Goal: Transaction & Acquisition: Purchase product/service

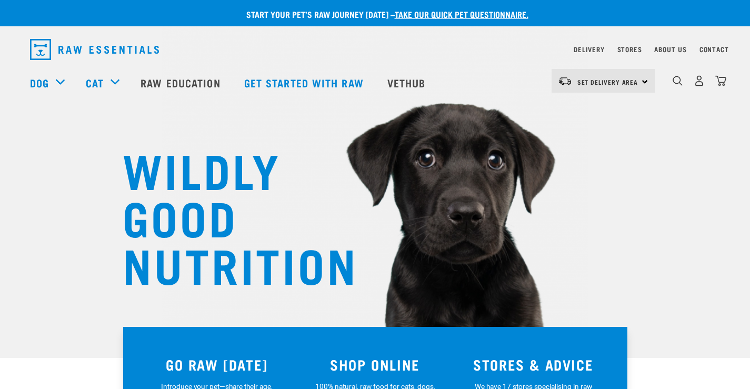
scroll to position [105, 0]
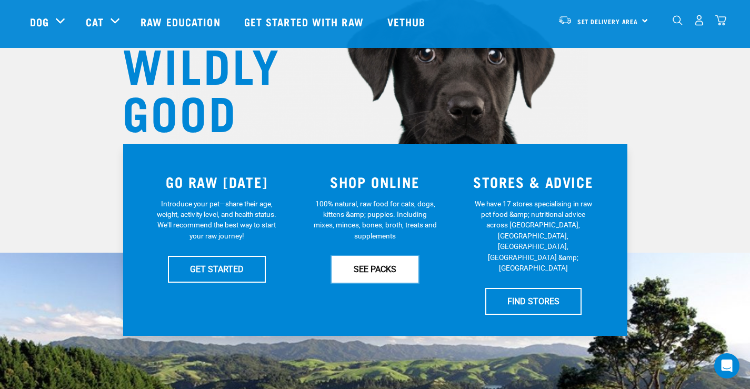
click at [383, 264] on link "SEE PACKS" at bounding box center [375, 269] width 87 height 26
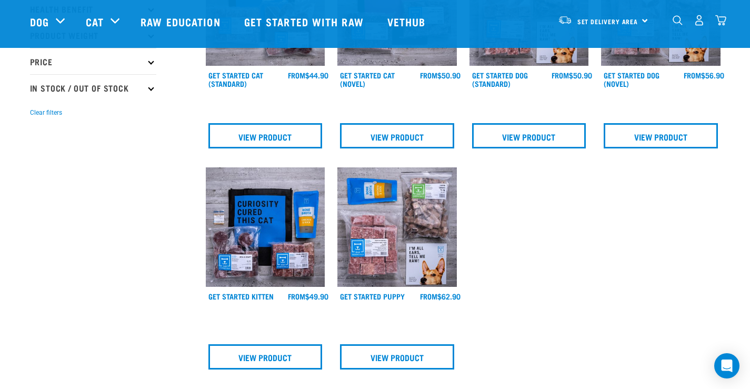
scroll to position [105, 0]
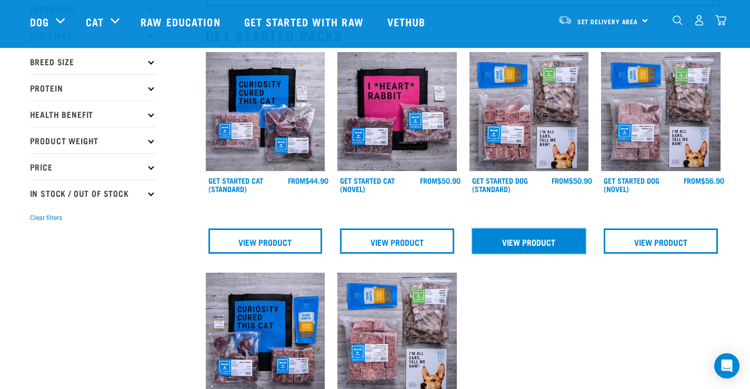
click at [517, 236] on link "View Product" at bounding box center [529, 241] width 114 height 25
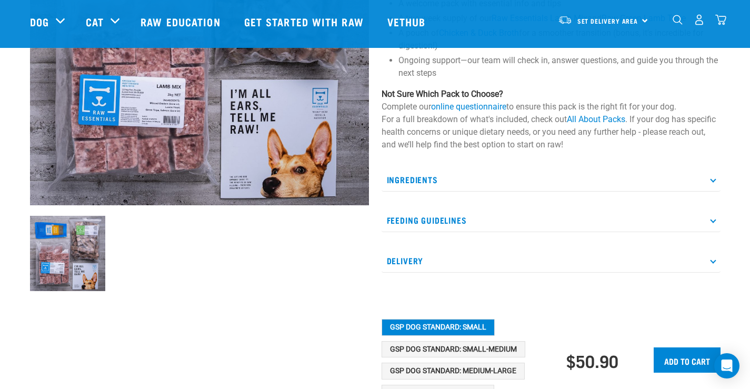
scroll to position [263, 0]
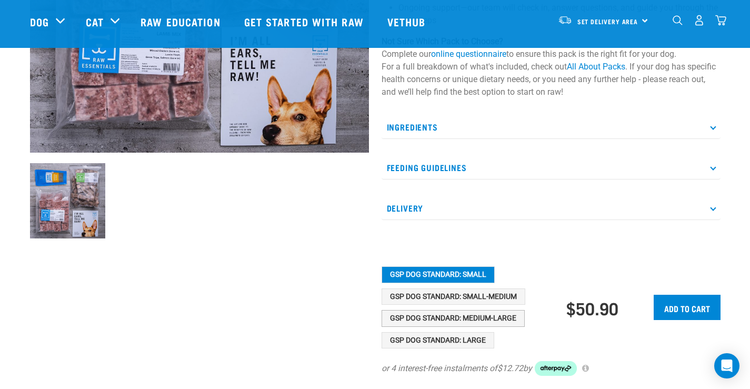
click at [456, 318] on button "GSP Dog Standard: Medium-Large" at bounding box center [453, 318] width 143 height 17
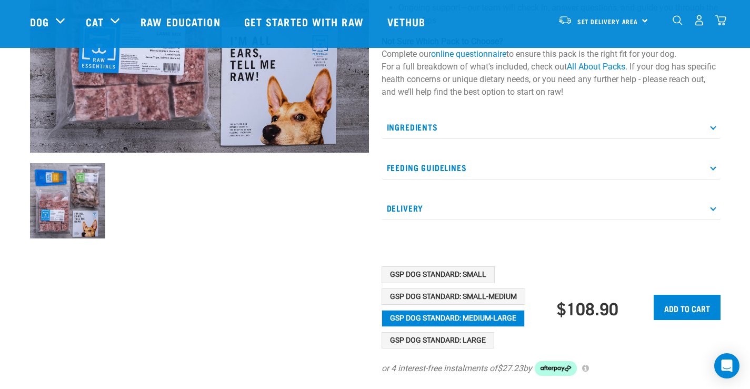
click at [540, 215] on p "Delivery" at bounding box center [551, 208] width 339 height 24
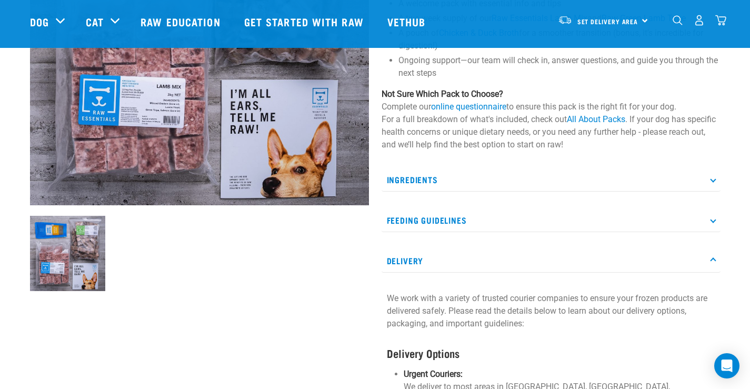
scroll to position [158, 0]
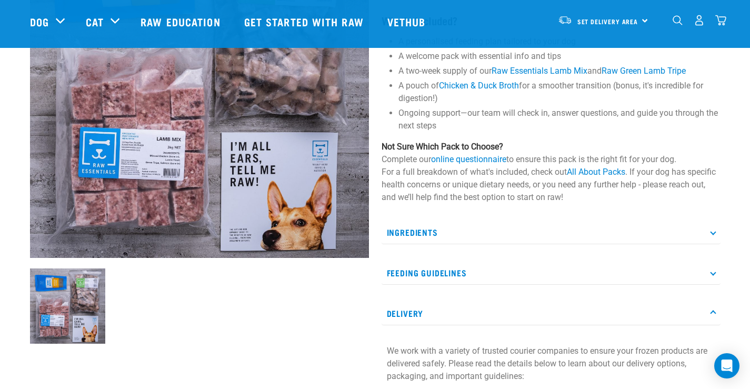
click at [499, 226] on p "Ingredients" at bounding box center [551, 233] width 339 height 24
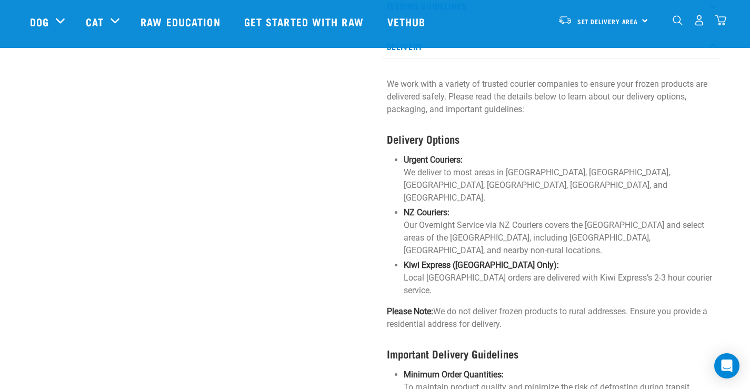
scroll to position [316, 0]
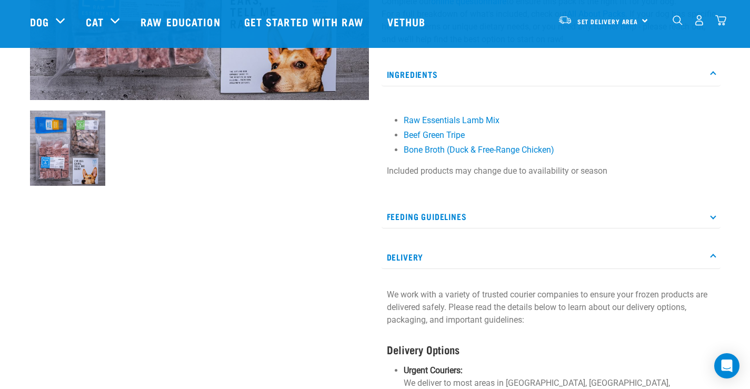
click at [510, 222] on p "Feeding Guidelines" at bounding box center [551, 217] width 339 height 24
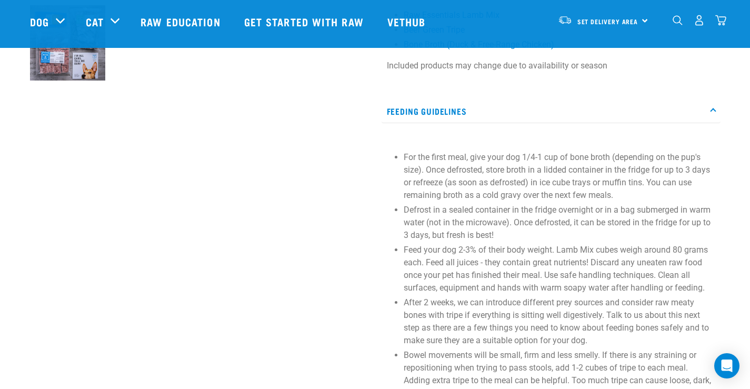
scroll to position [158, 0]
